Goal: Information Seeking & Learning: Learn about a topic

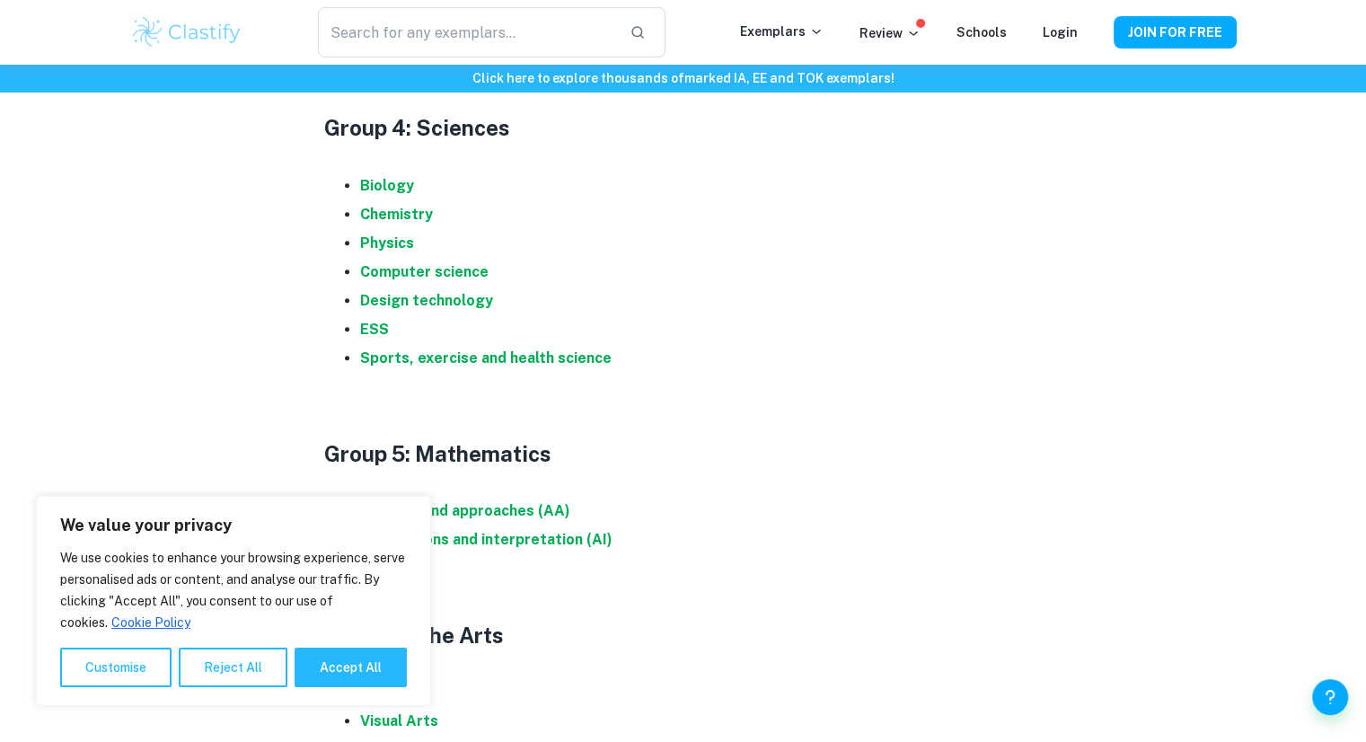
scroll to position [1796, 0]
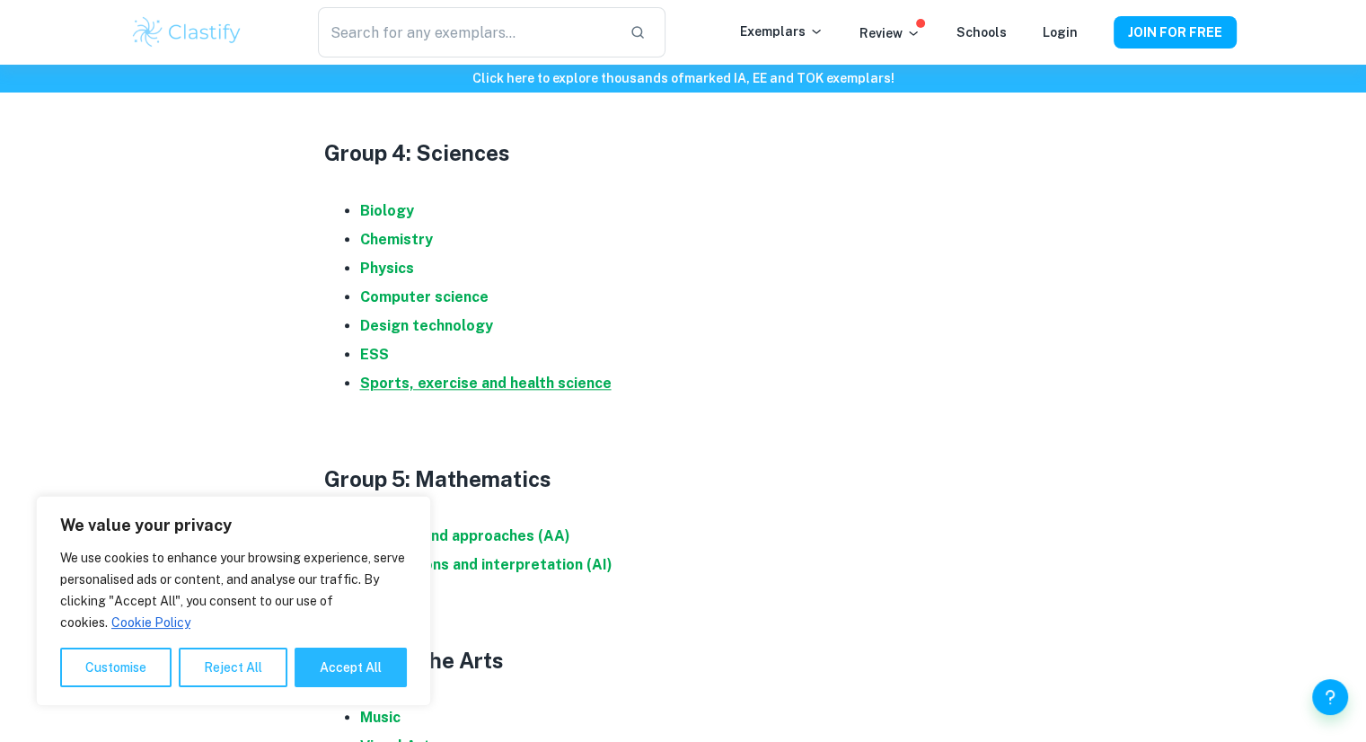
click at [486, 383] on strong "Sports, exercise and health science" at bounding box center [485, 382] width 251 height 17
click at [388, 205] on strong "Biology" at bounding box center [387, 210] width 54 height 17
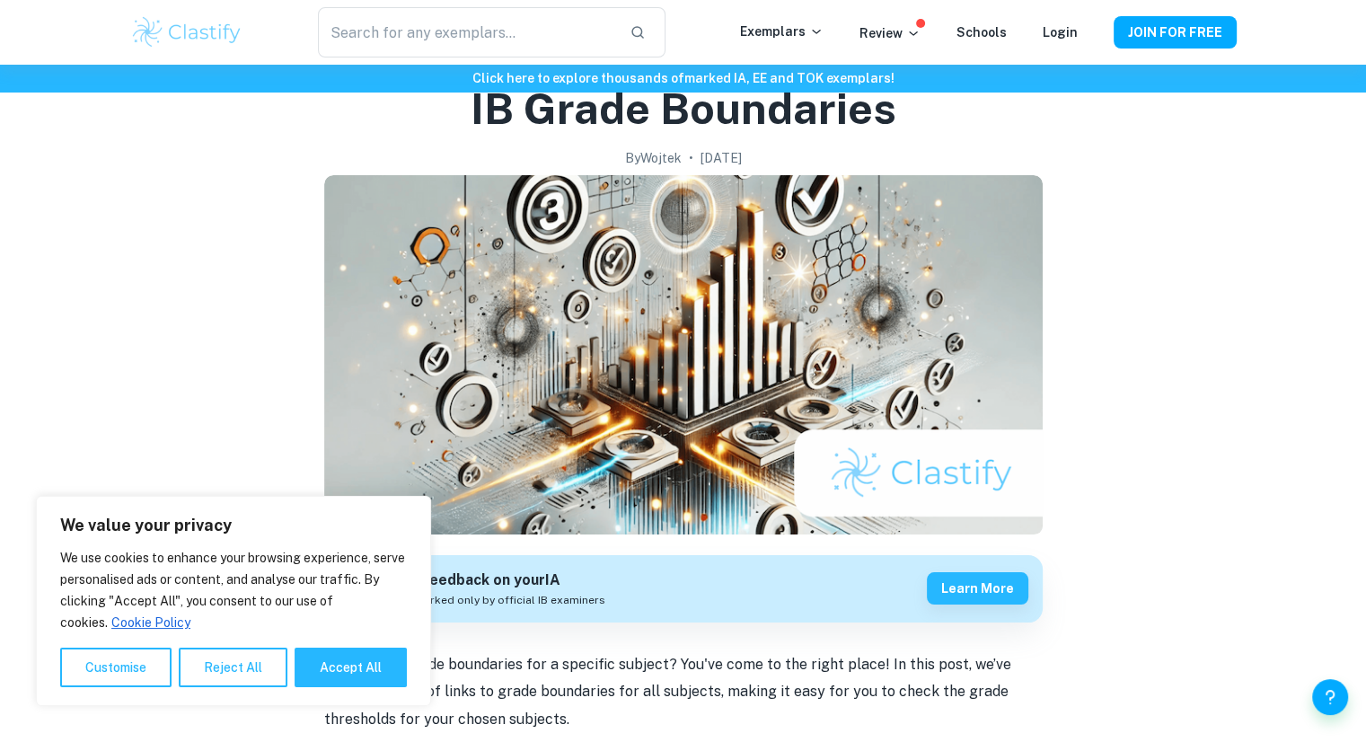
scroll to position [0, 0]
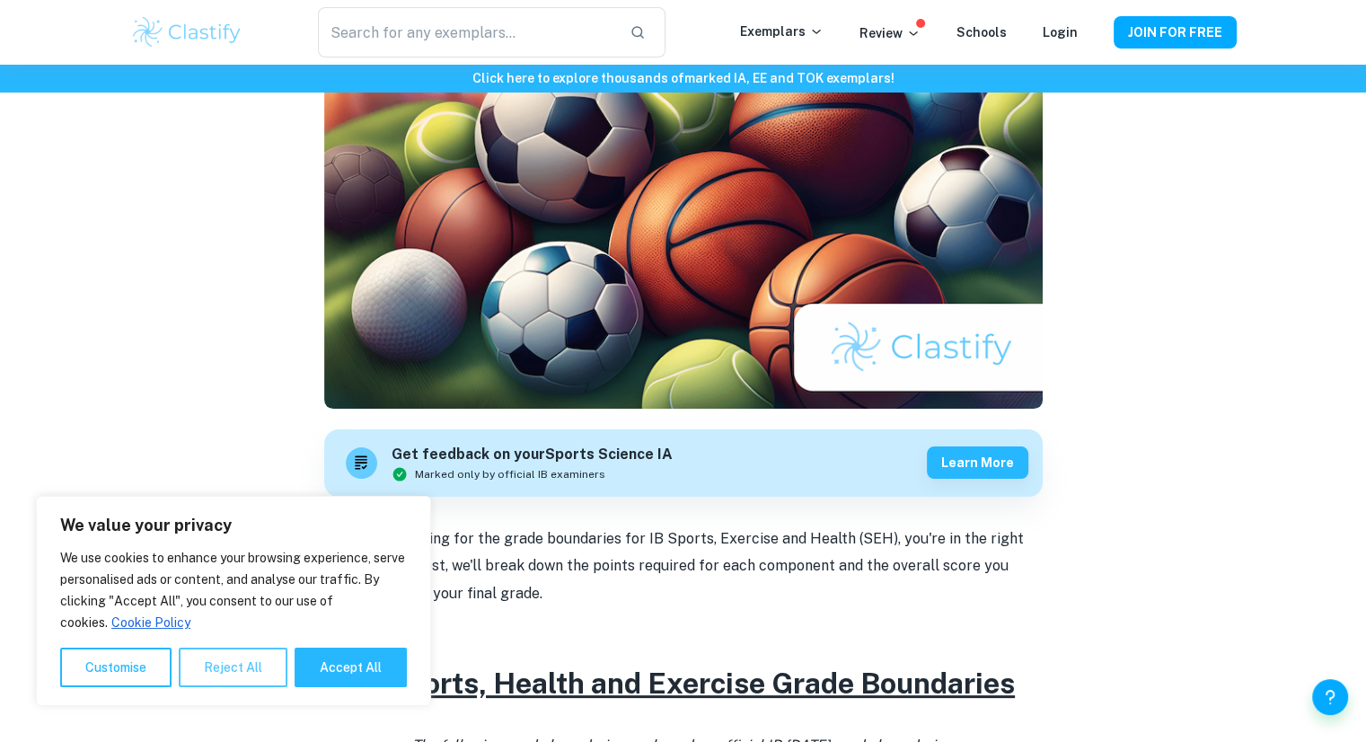
scroll to position [269, 0]
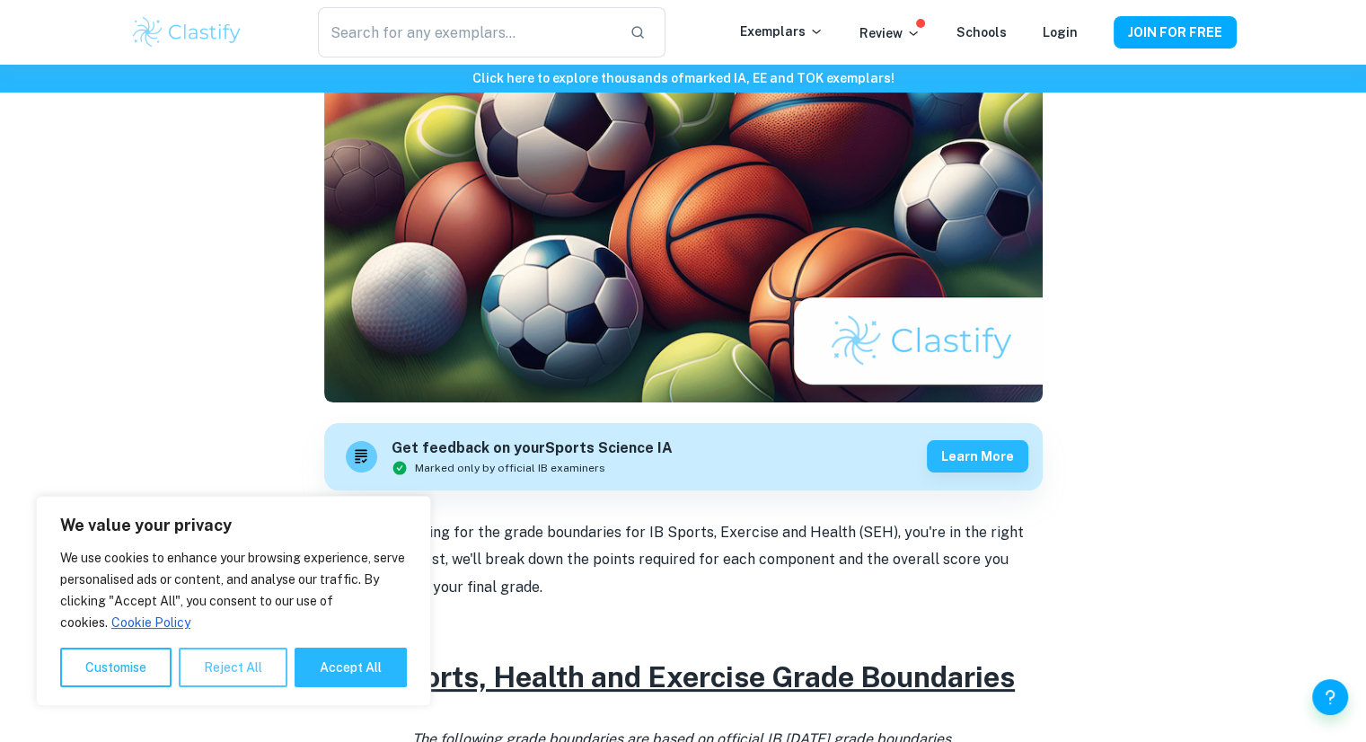
click at [208, 666] on button "Reject All" at bounding box center [233, 667] width 109 height 40
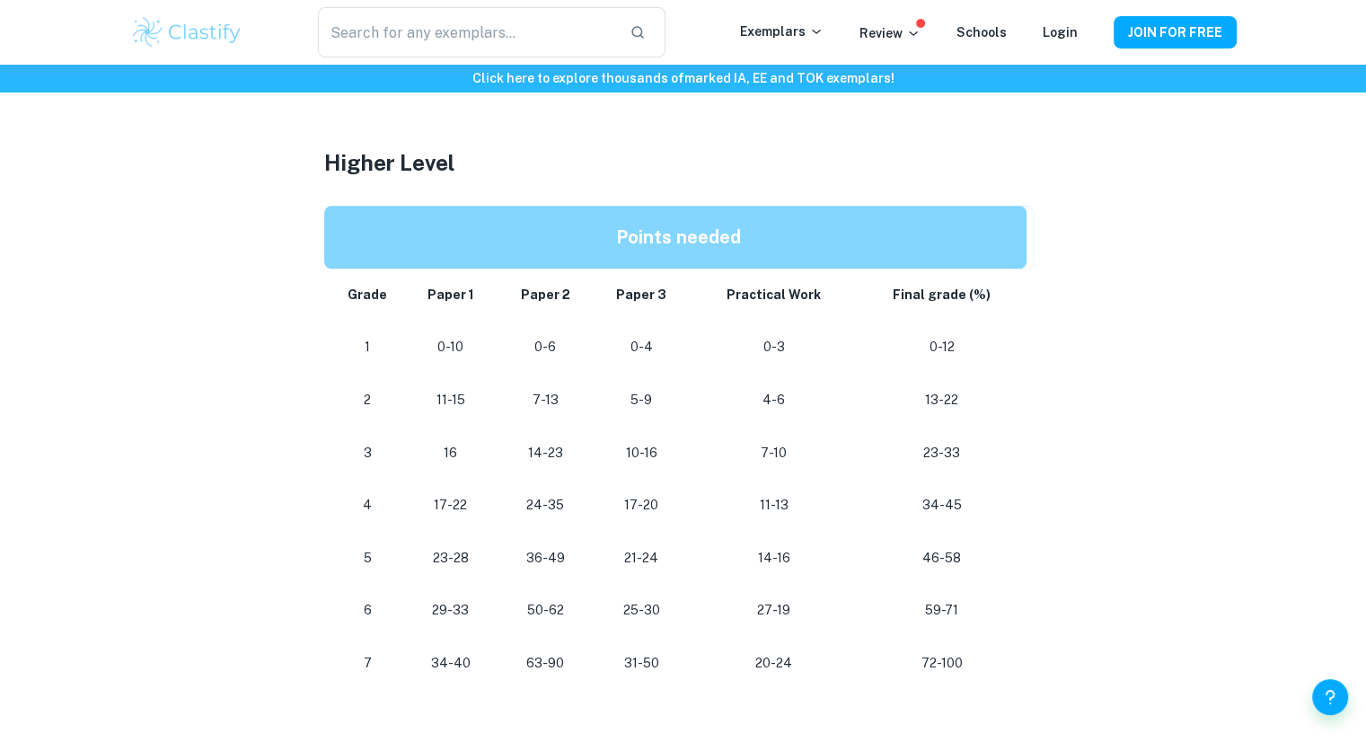
scroll to position [1526, 0]
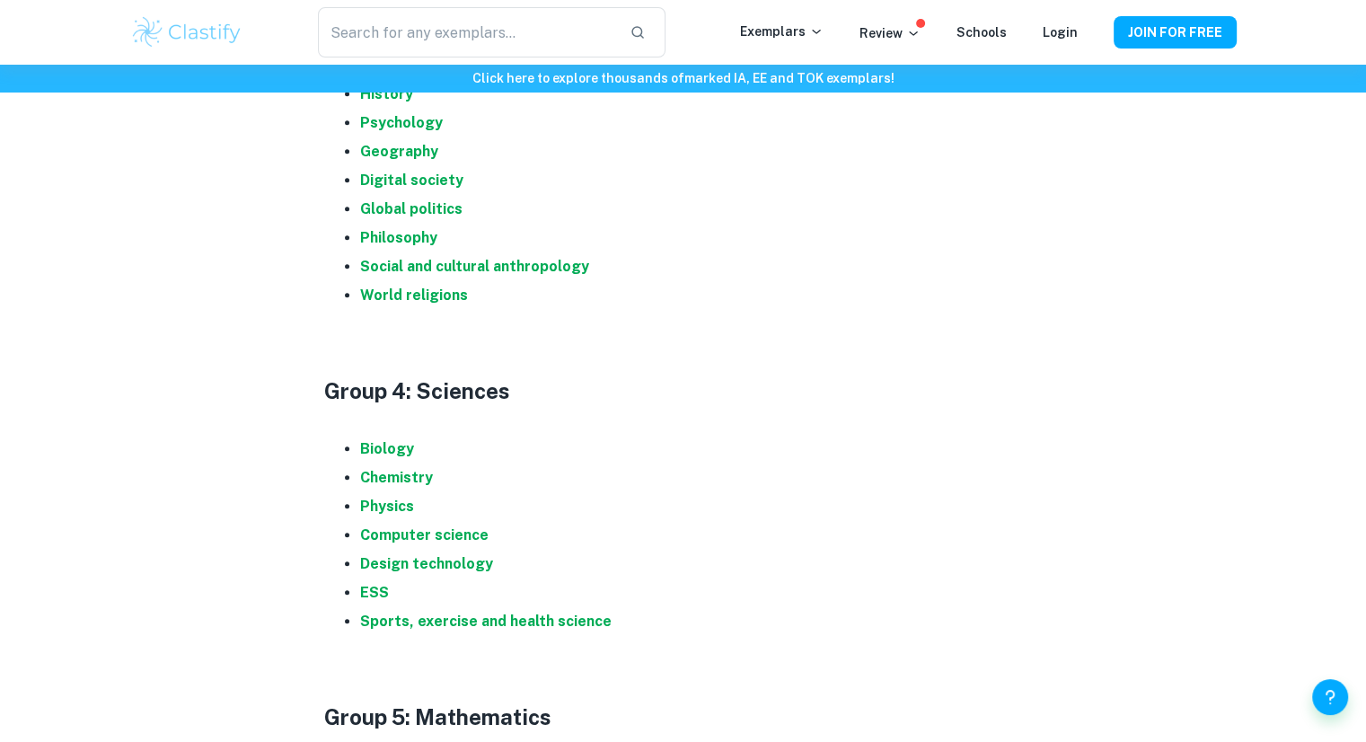
scroll to position [1796, 0]
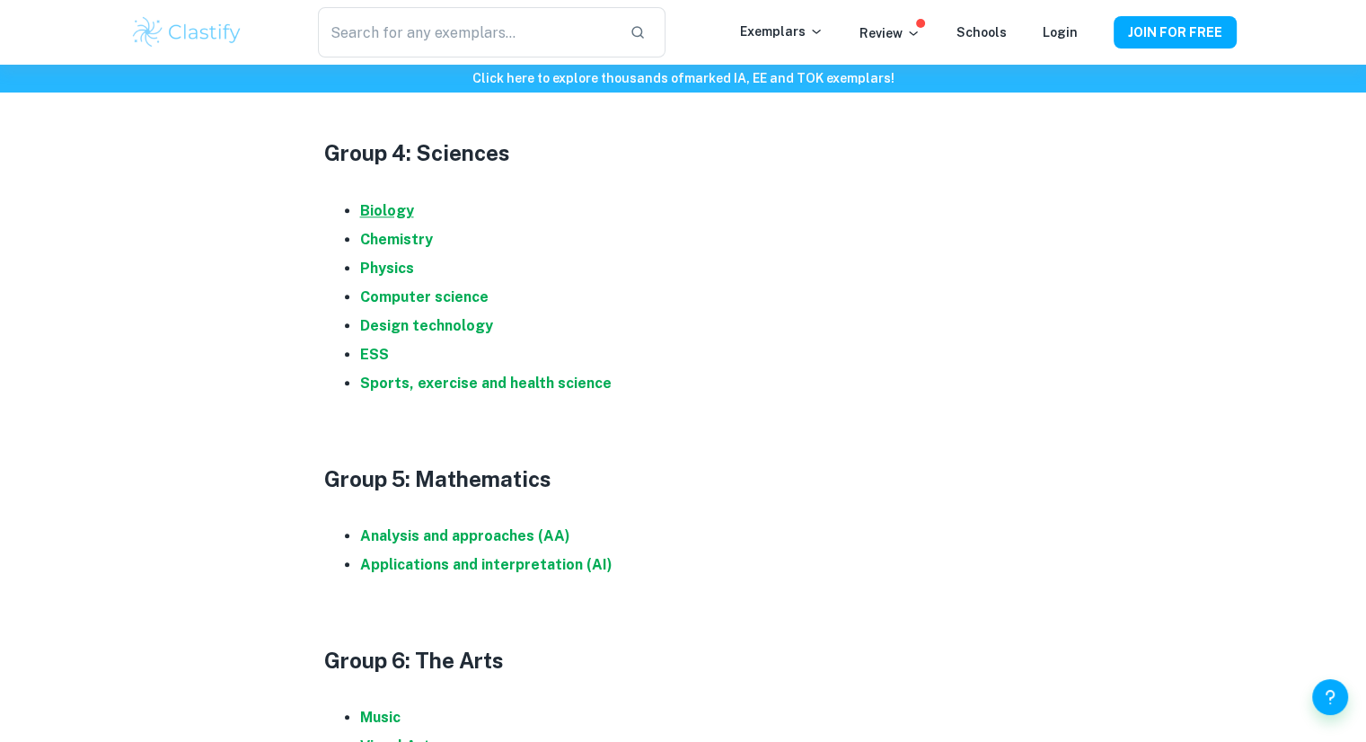
click at [396, 207] on strong "Biology" at bounding box center [387, 210] width 54 height 17
click at [552, 379] on strong "Sports, exercise and health science" at bounding box center [485, 382] width 251 height 17
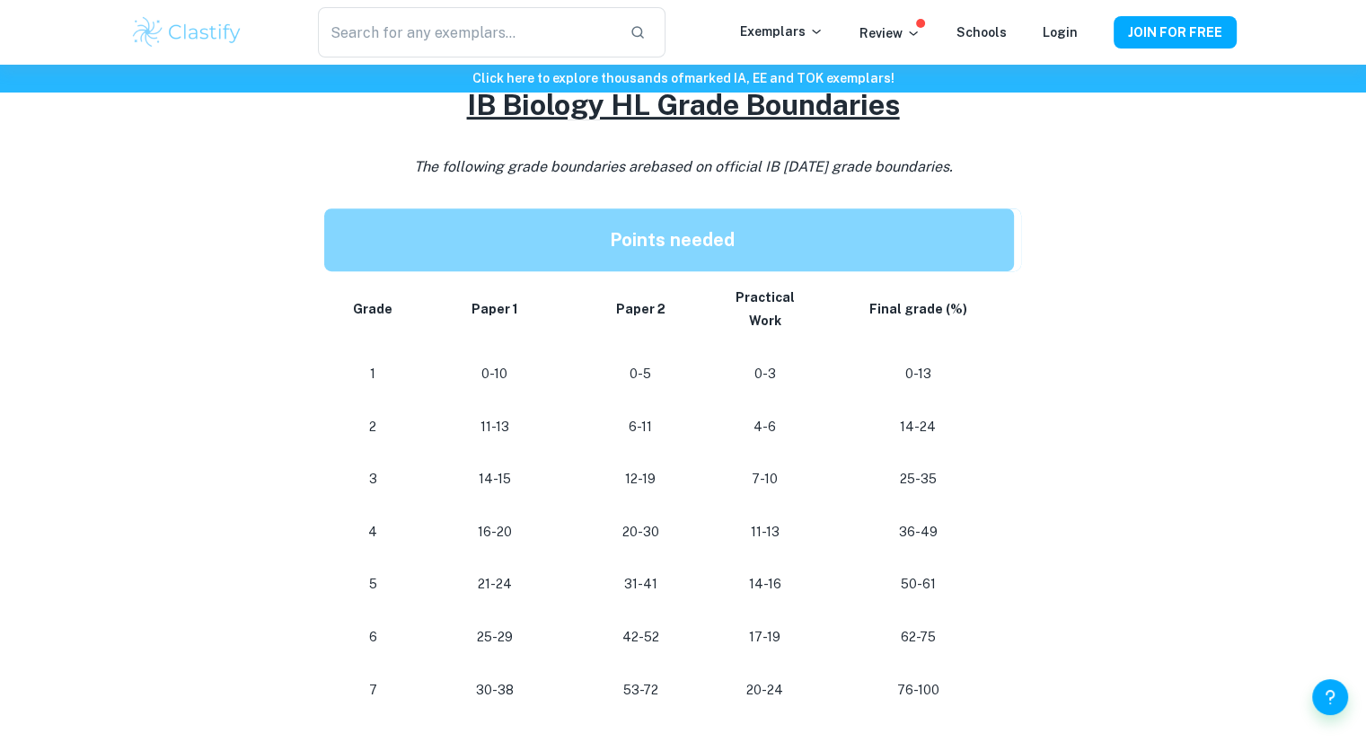
scroll to position [808, 0]
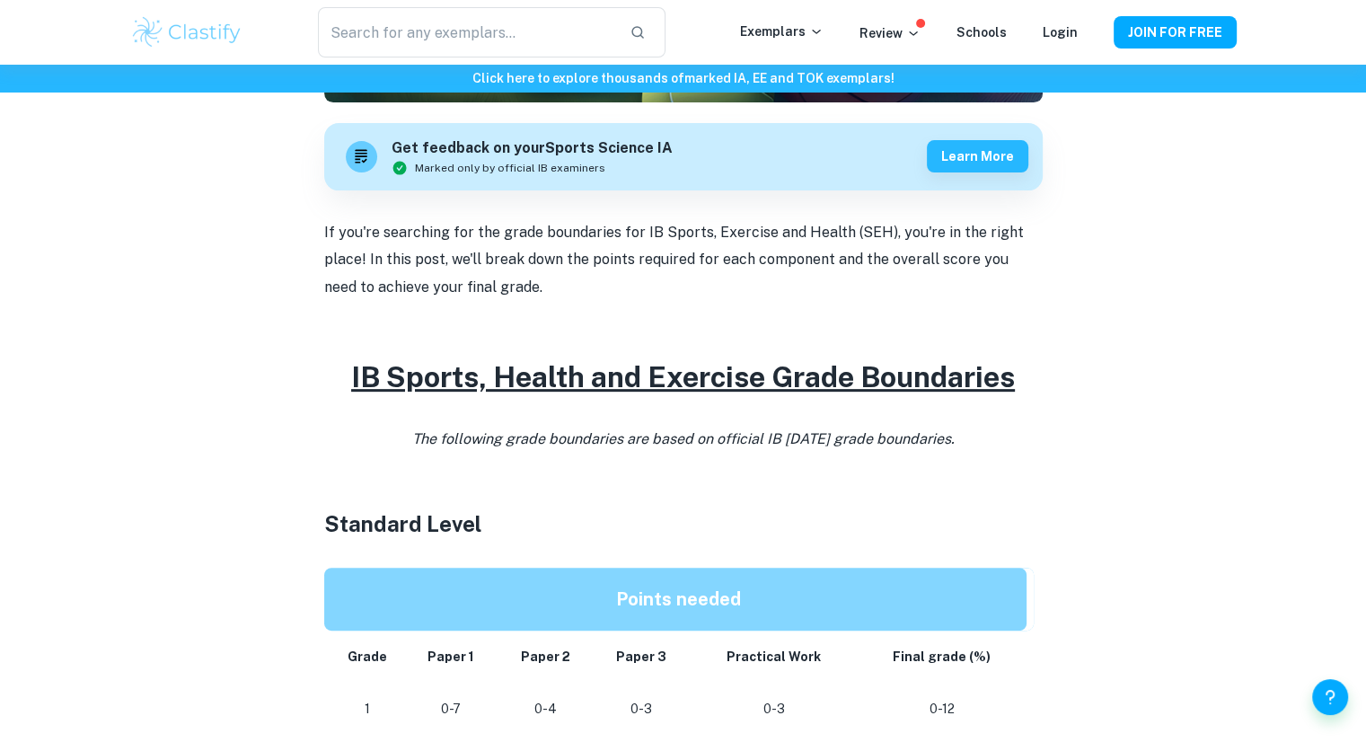
scroll to position [539, 0]
